Goal: Information Seeking & Learning: Learn about a topic

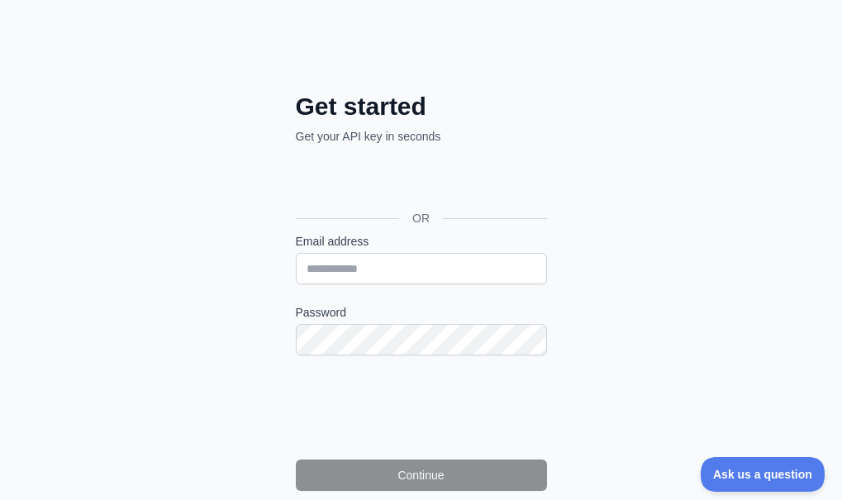
scroll to position [178, 0]
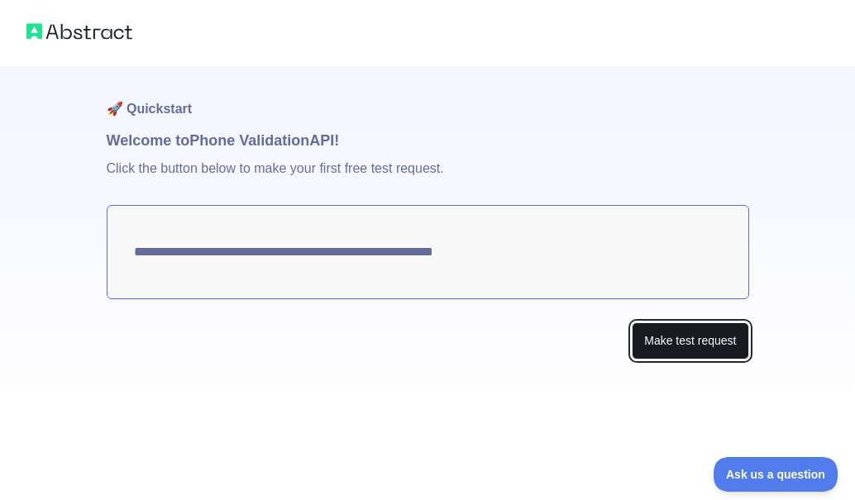
click at [698, 341] on button "Make test request" at bounding box center [689, 340] width 117 height 37
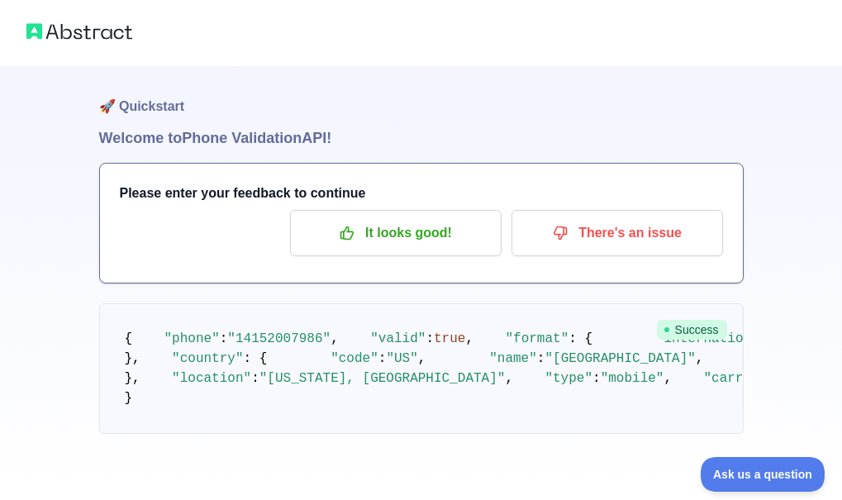
scroll to position [75, 0]
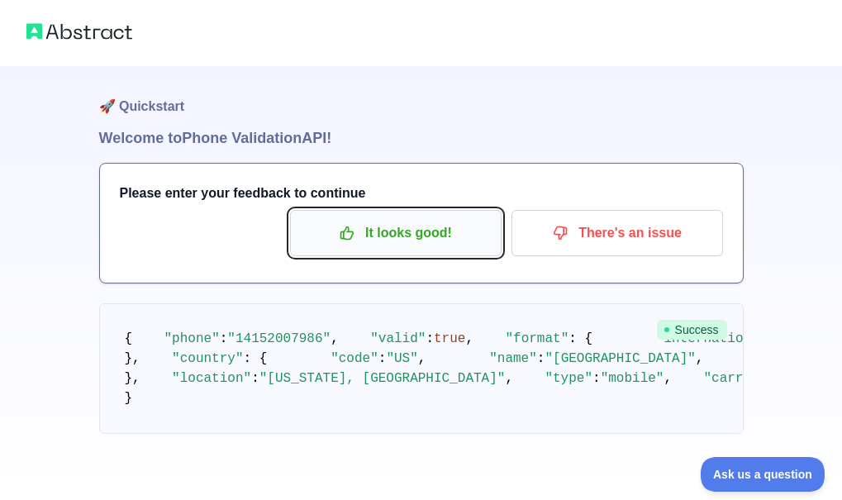
click at [417, 219] on p "It looks good!" at bounding box center [395, 233] width 187 height 28
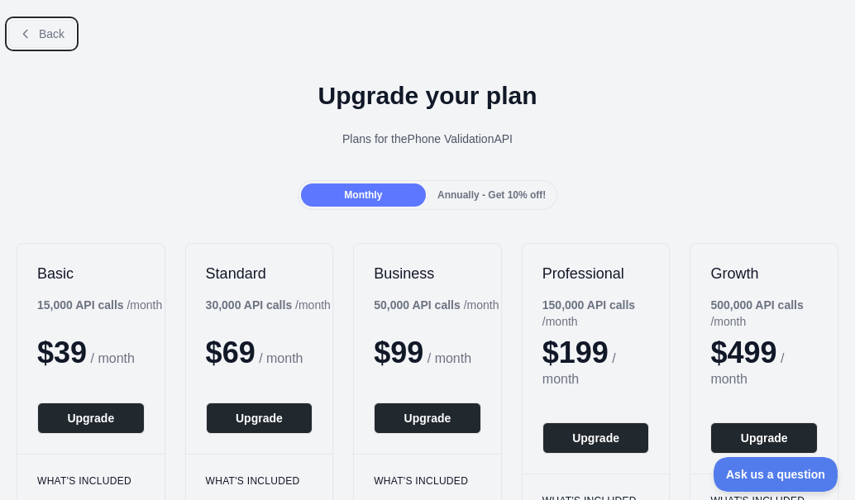
click at [36, 38] on button "Back" at bounding box center [41, 34] width 67 height 28
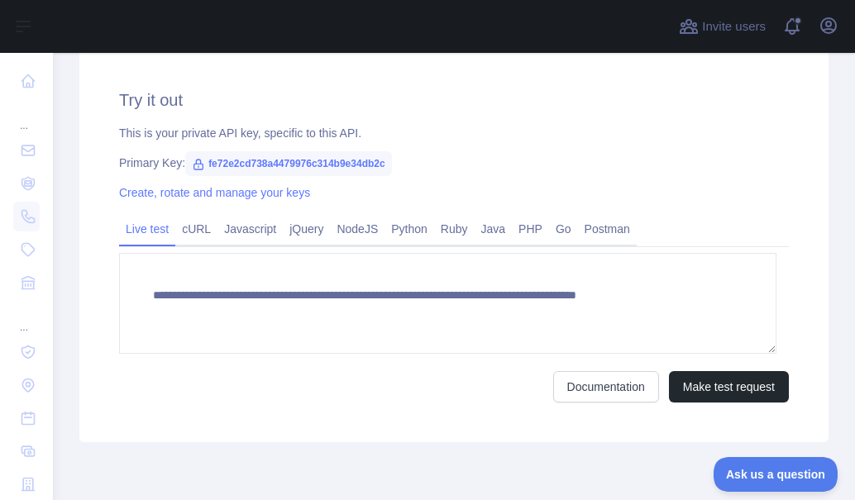
scroll to position [636, 0]
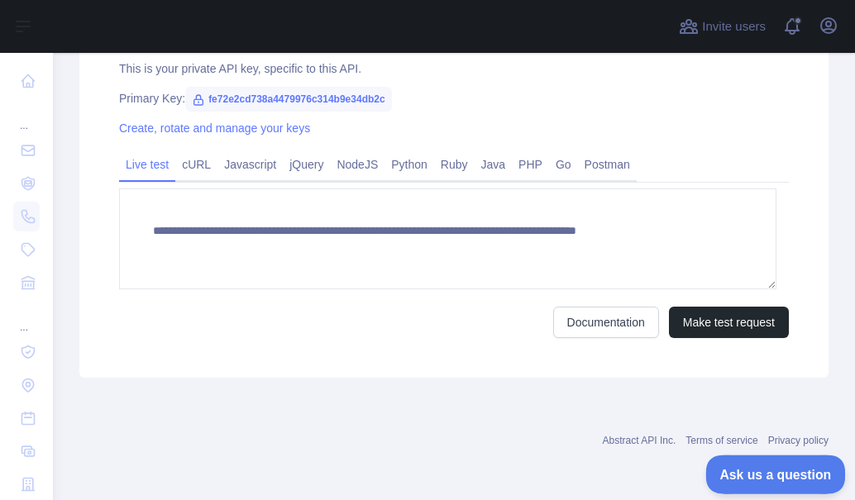
click at [787, 473] on span "Ask us a question" at bounding box center [767, 472] width 124 height 12
click at [766, 474] on span "Ask us a question" at bounding box center [766, 471] width 119 height 11
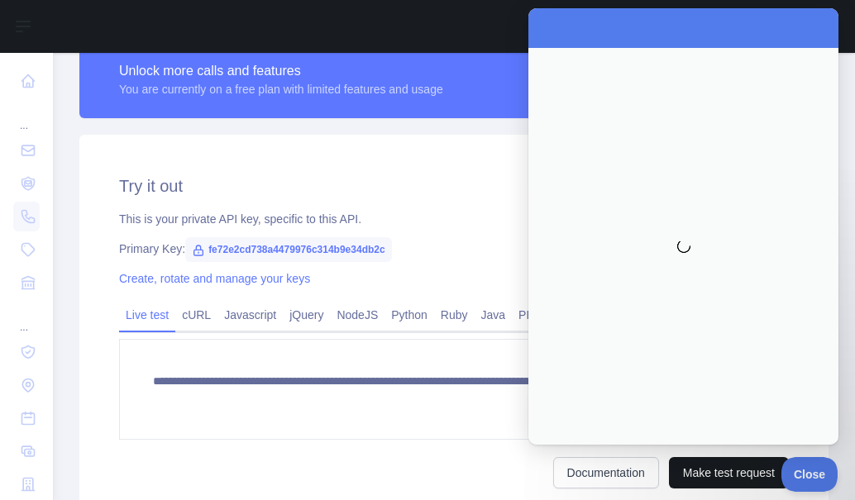
scroll to position [470, 0]
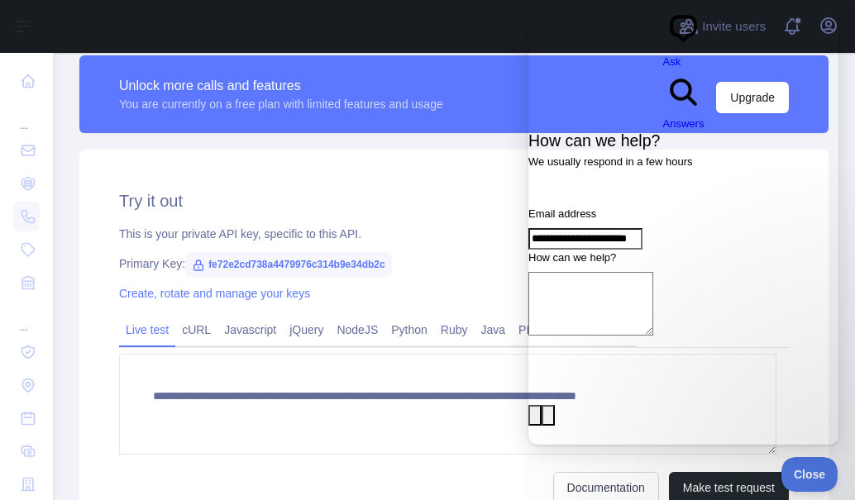
type input "**********"
click at [653, 272] on textarea "How can we help?" at bounding box center [590, 304] width 125 height 64
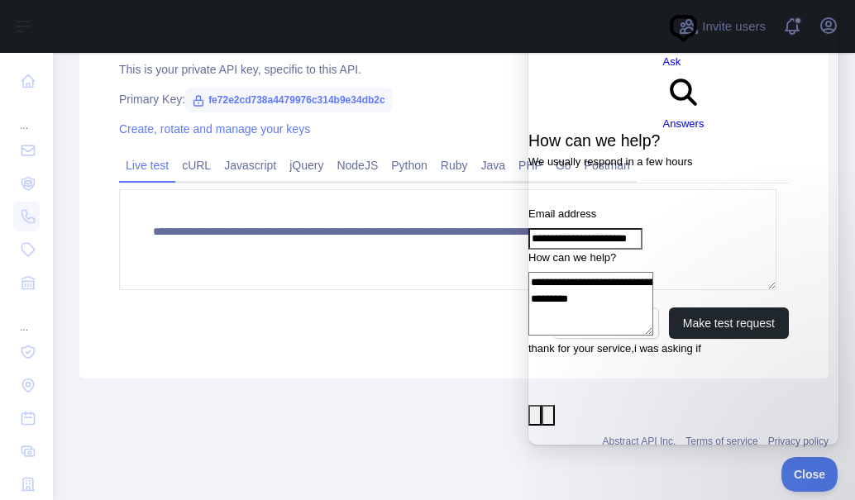
scroll to position [636, 0]
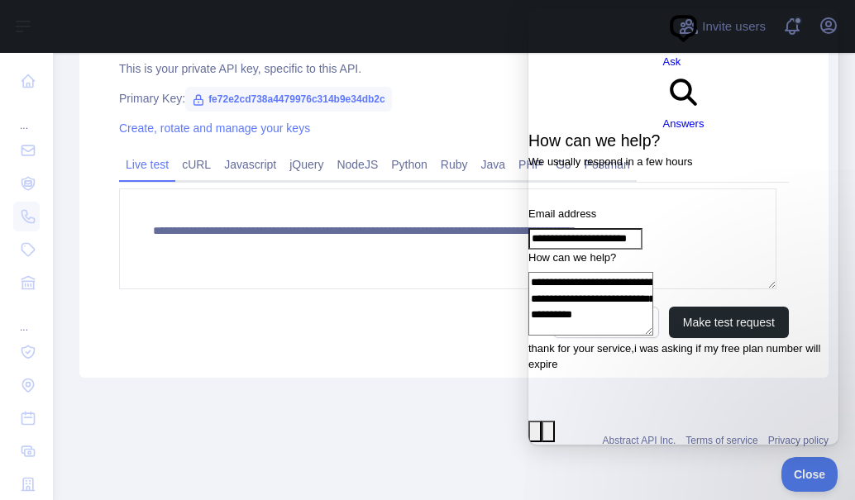
type textarea "**********"
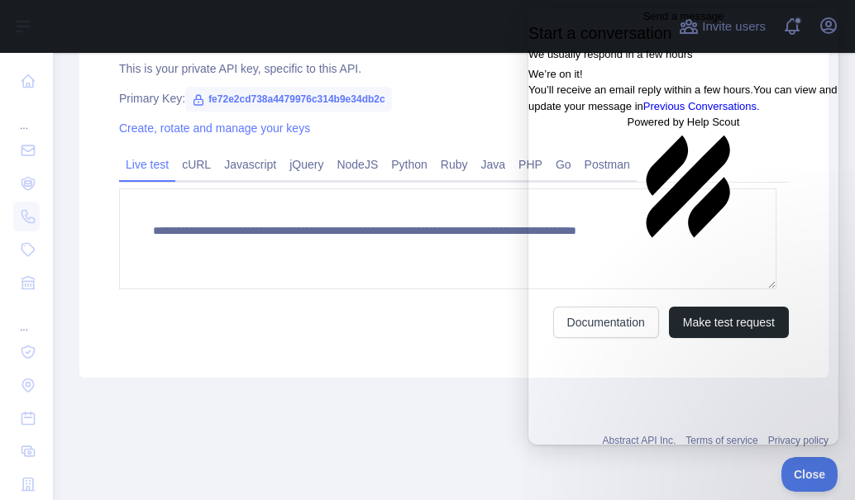
click at [643, 22] on span "Go back" at bounding box center [643, 16] width 0 height 12
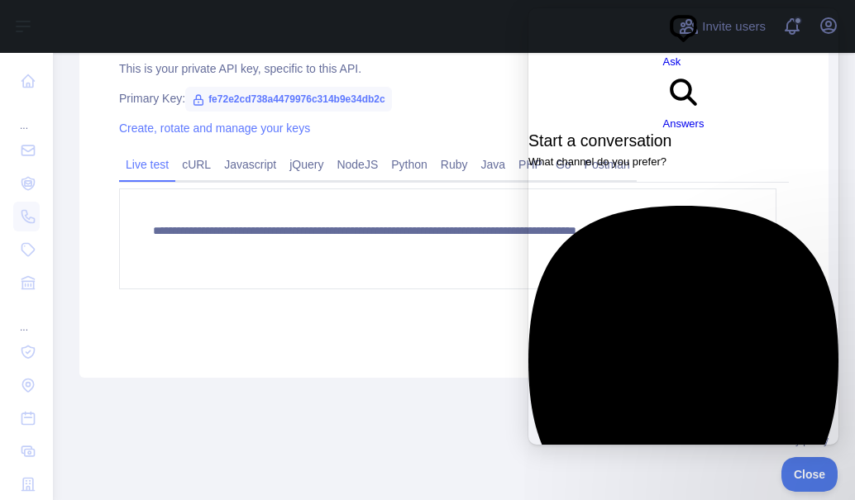
click at [495, 102] on div "Primary Key: fe72e2cd738a4479976c314b9e34db2c" at bounding box center [453, 98] width 669 height 17
click at [346, 371] on div "**********" at bounding box center [453, 180] width 749 height 393
drag, startPoint x: 815, startPoint y: 55, endPoint x: 996, endPoint y: 93, distance: 185.0
click at [838, 93] on html "chat-square Ask search-medium Answers Start a conversation What channel do you …" at bounding box center [683, 305] width 310 height 594
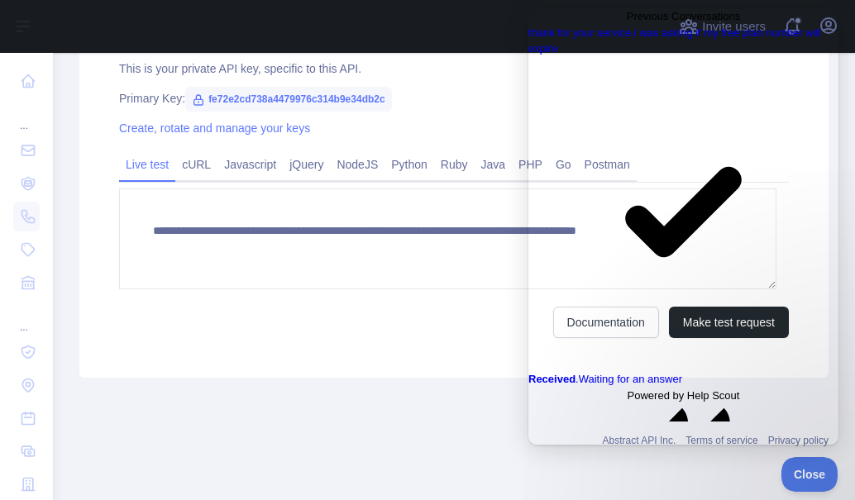
click at [626, 22] on span "Go back" at bounding box center [626, 16] width 0 height 12
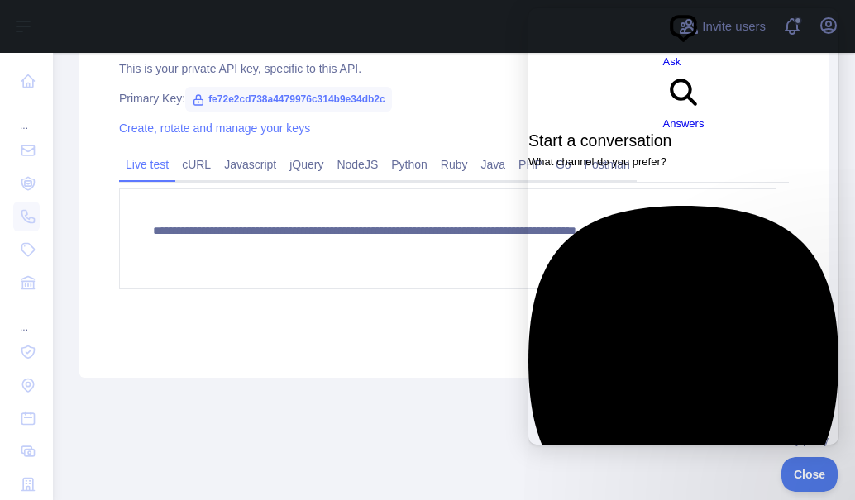
click at [428, 70] on div "This is your private API key, specific to this API." at bounding box center [453, 68] width 669 height 17
click at [431, 83] on div "**********" at bounding box center [453, 180] width 749 height 393
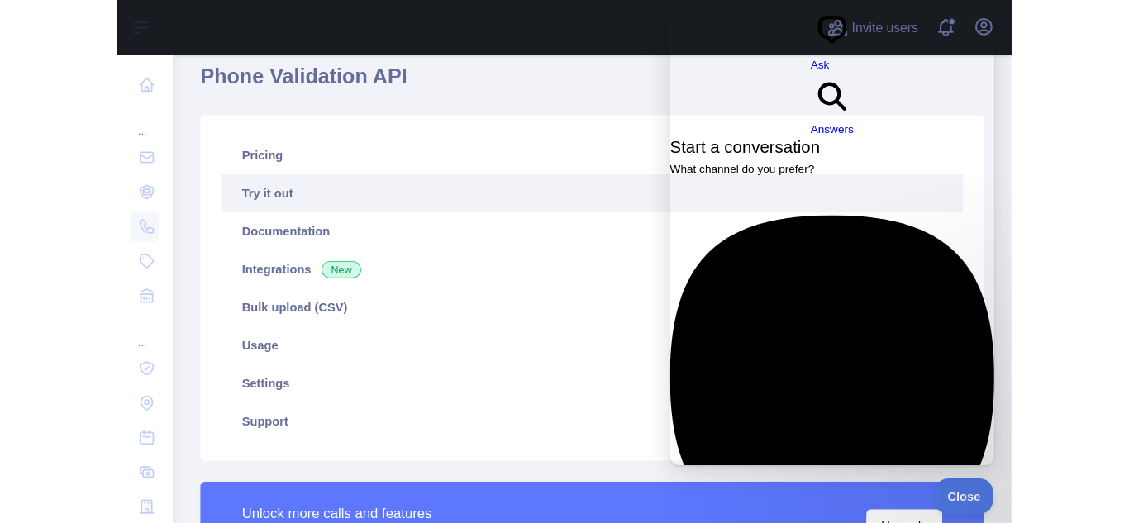
scroll to position [57, 0]
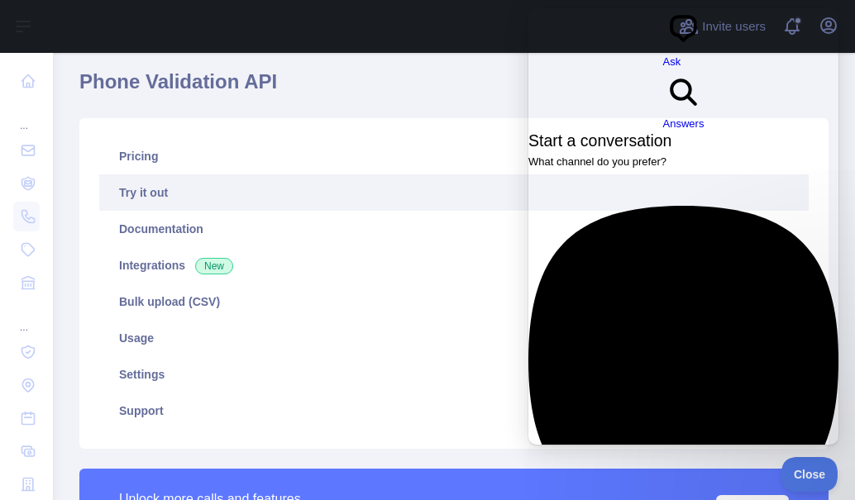
click at [424, 84] on h1 "Phone Validation API" at bounding box center [453, 89] width 749 height 40
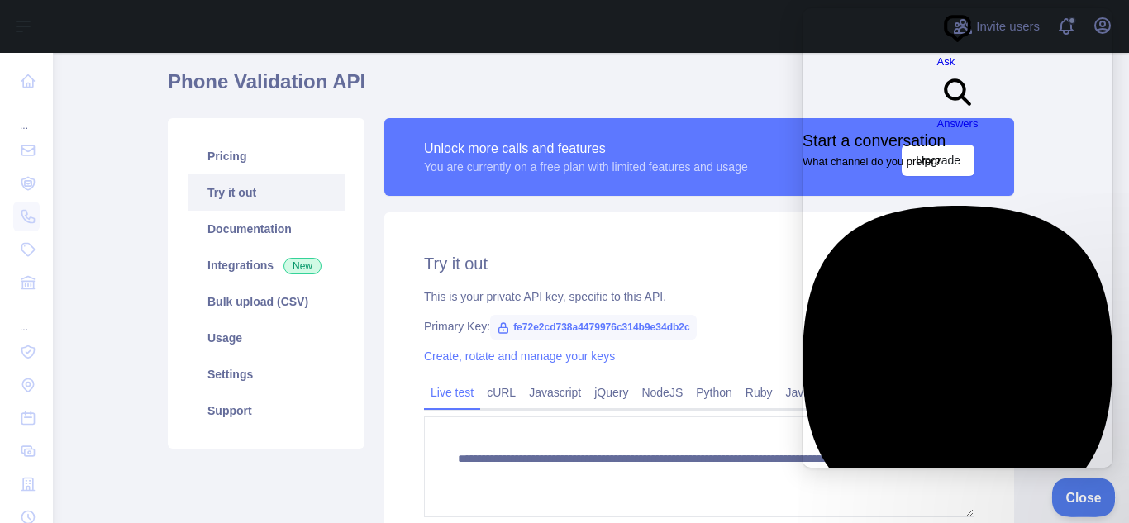
click at [841, 495] on span "Close" at bounding box center [1079, 495] width 56 height 12
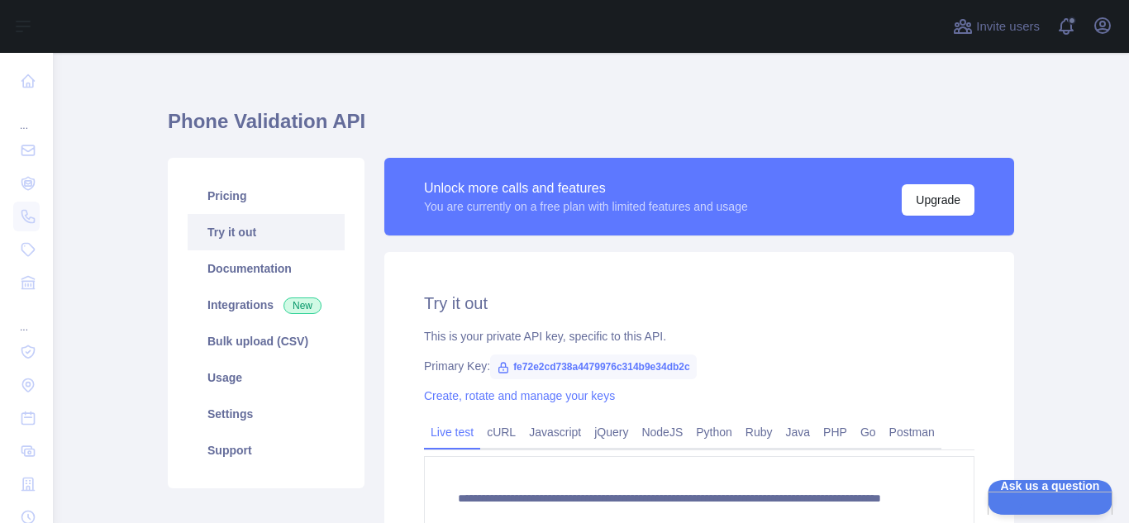
scroll to position [0, 0]
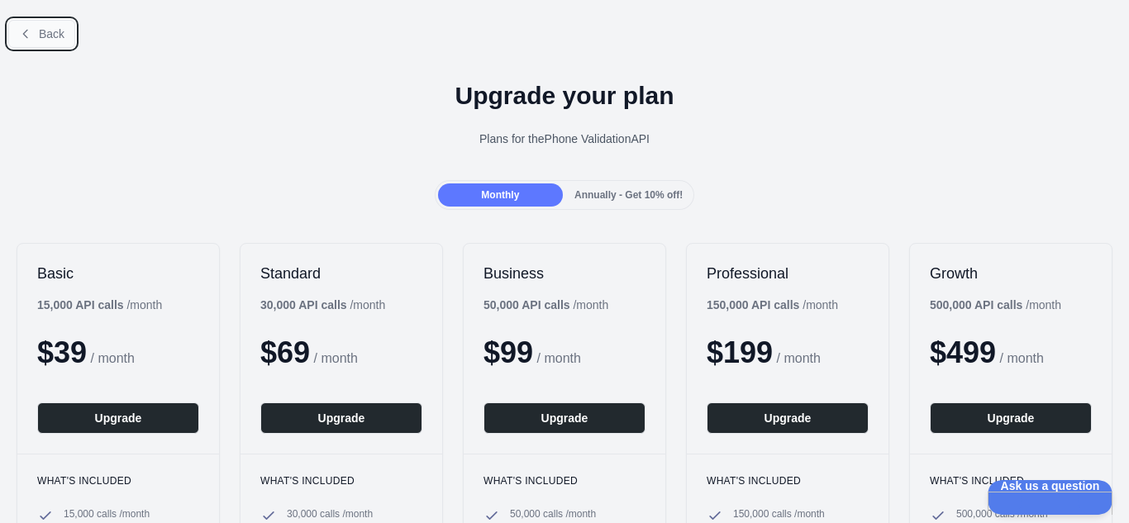
click at [59, 34] on span "Back" at bounding box center [52, 33] width 26 height 13
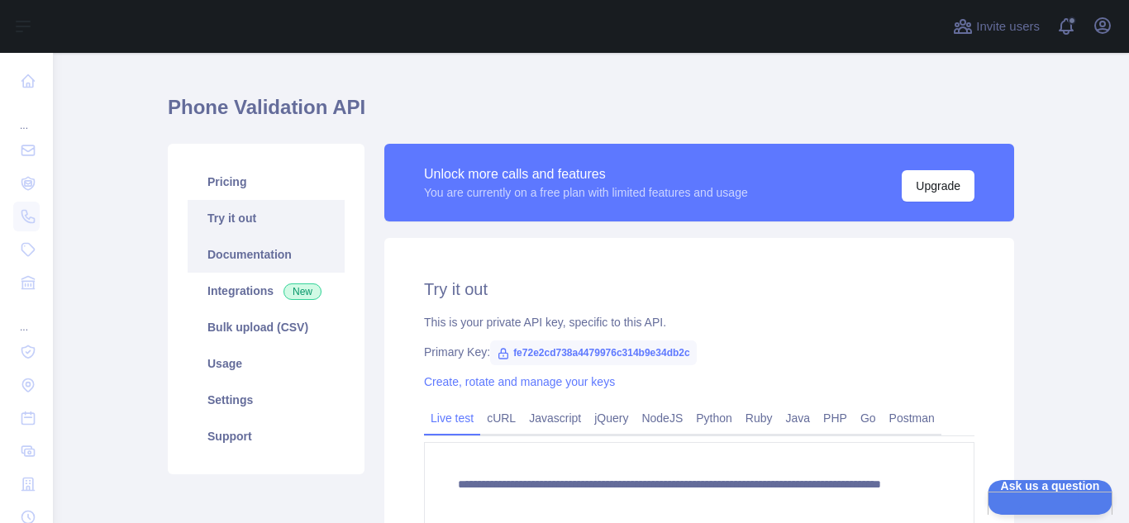
scroll to position [14, 0]
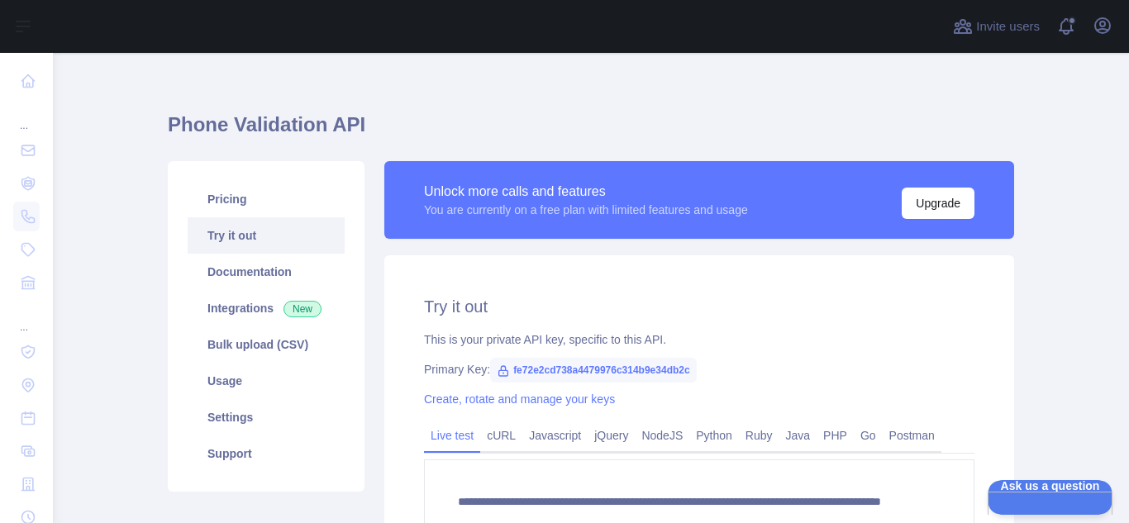
click at [280, 244] on link "Try it out" at bounding box center [266, 235] width 157 height 36
click at [244, 197] on link "Pricing" at bounding box center [266, 199] width 157 height 36
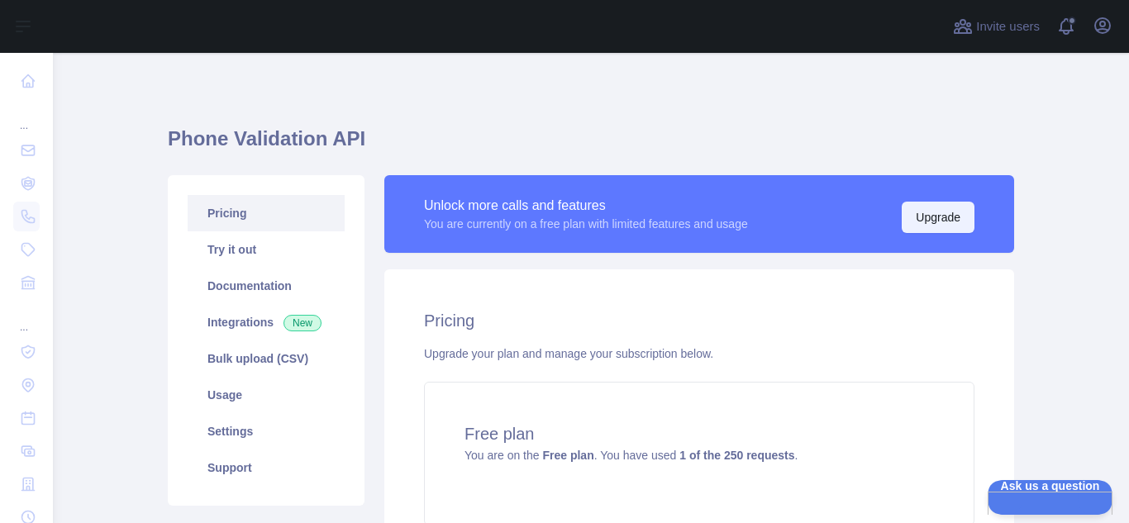
click at [841, 220] on button "Upgrade" at bounding box center [938, 217] width 73 height 31
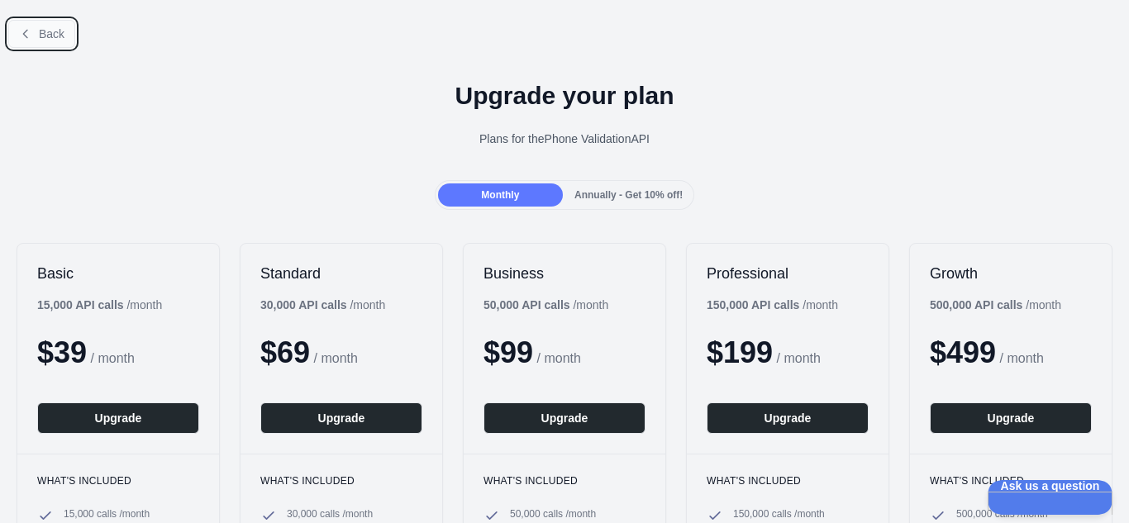
click at [32, 32] on button "Back" at bounding box center [41, 34] width 67 height 28
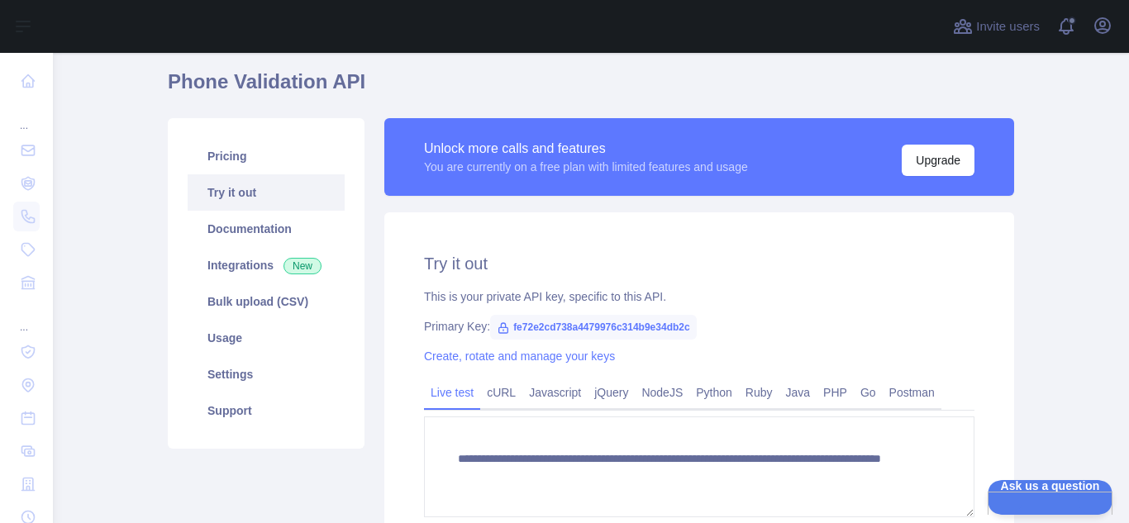
scroll to position [83, 0]
